Goal: Information Seeking & Learning: Learn about a topic

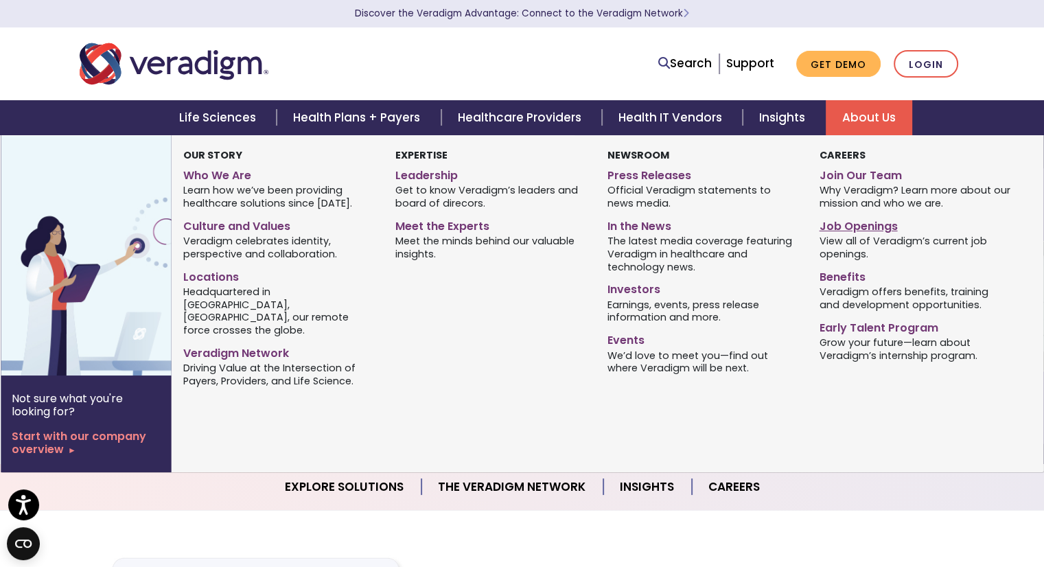
click at [858, 223] on link "Job Openings" at bounding box center [915, 224] width 192 height 20
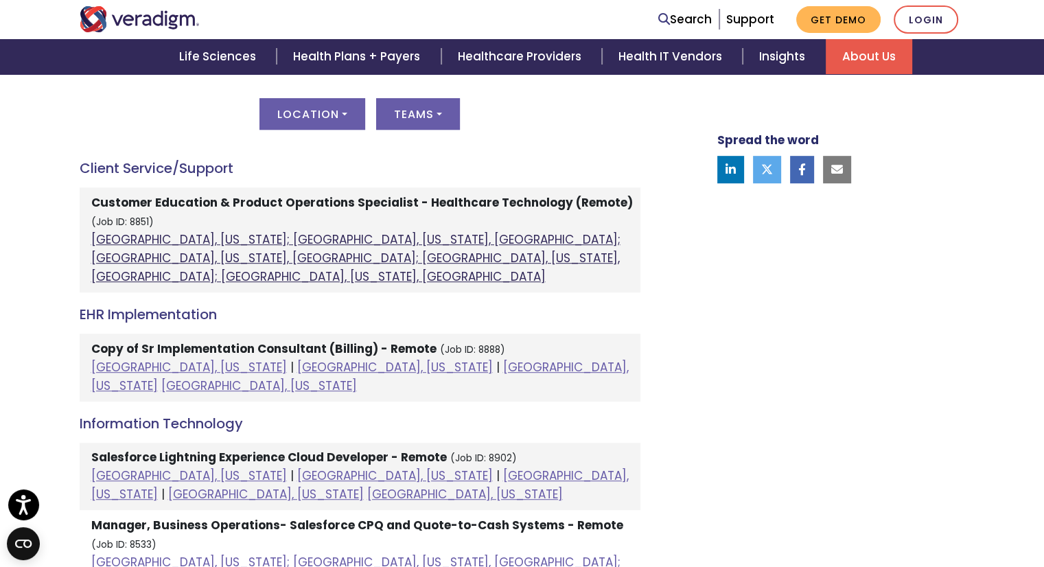
scroll to position [616, 0]
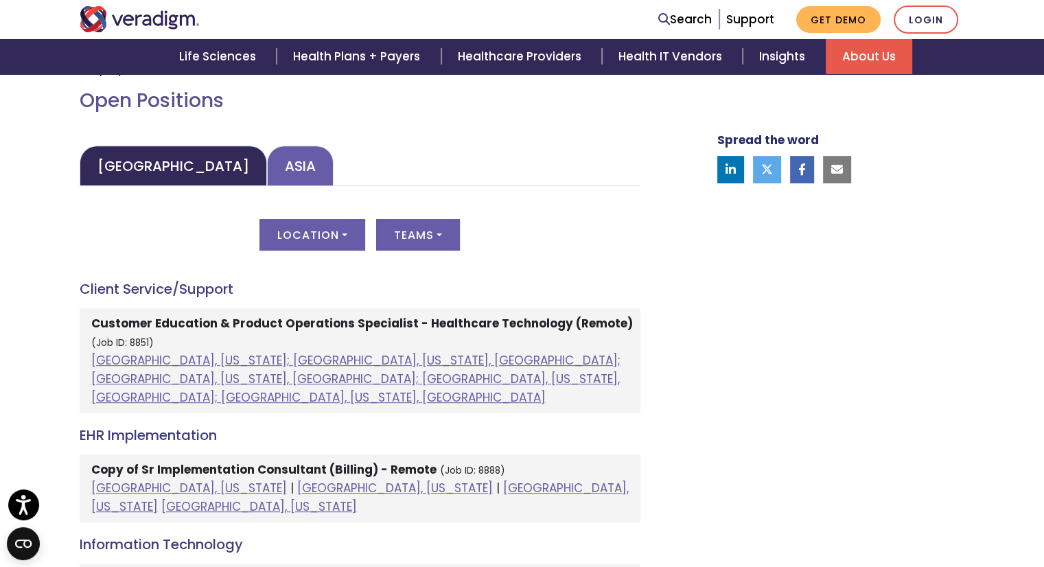
click at [267, 170] on link "Asia" at bounding box center [300, 166] width 67 height 41
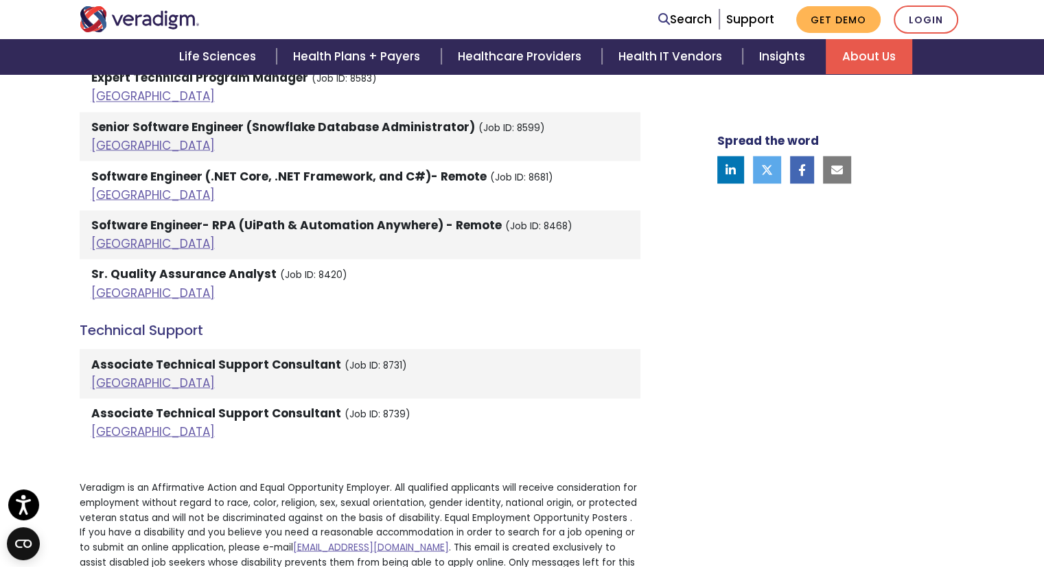
scroll to position [2496, 0]
